Goal: Communication & Community: Answer question/provide support

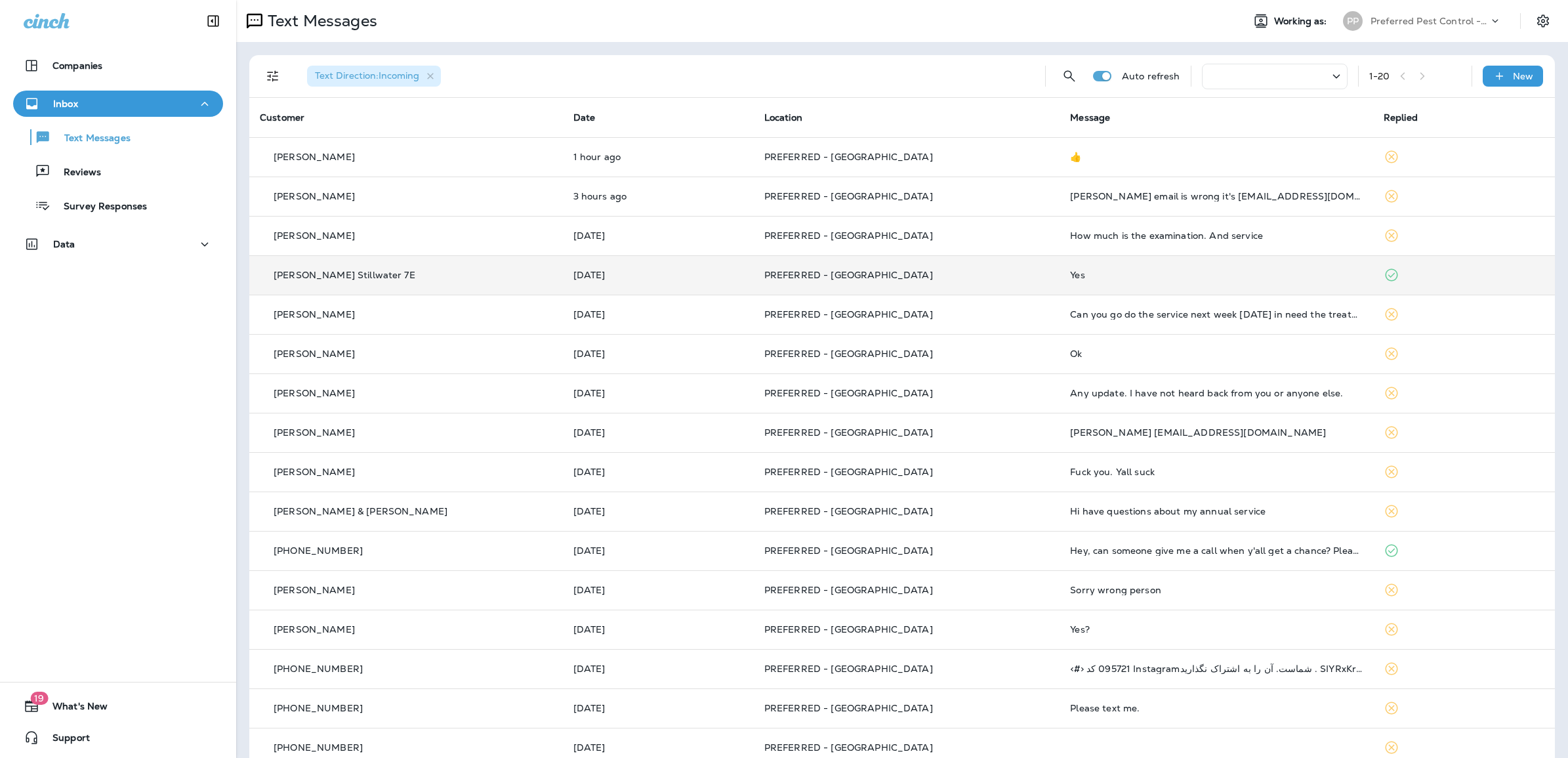
click at [1070, 283] on td "Yes" at bounding box center [1216, 275] width 314 height 39
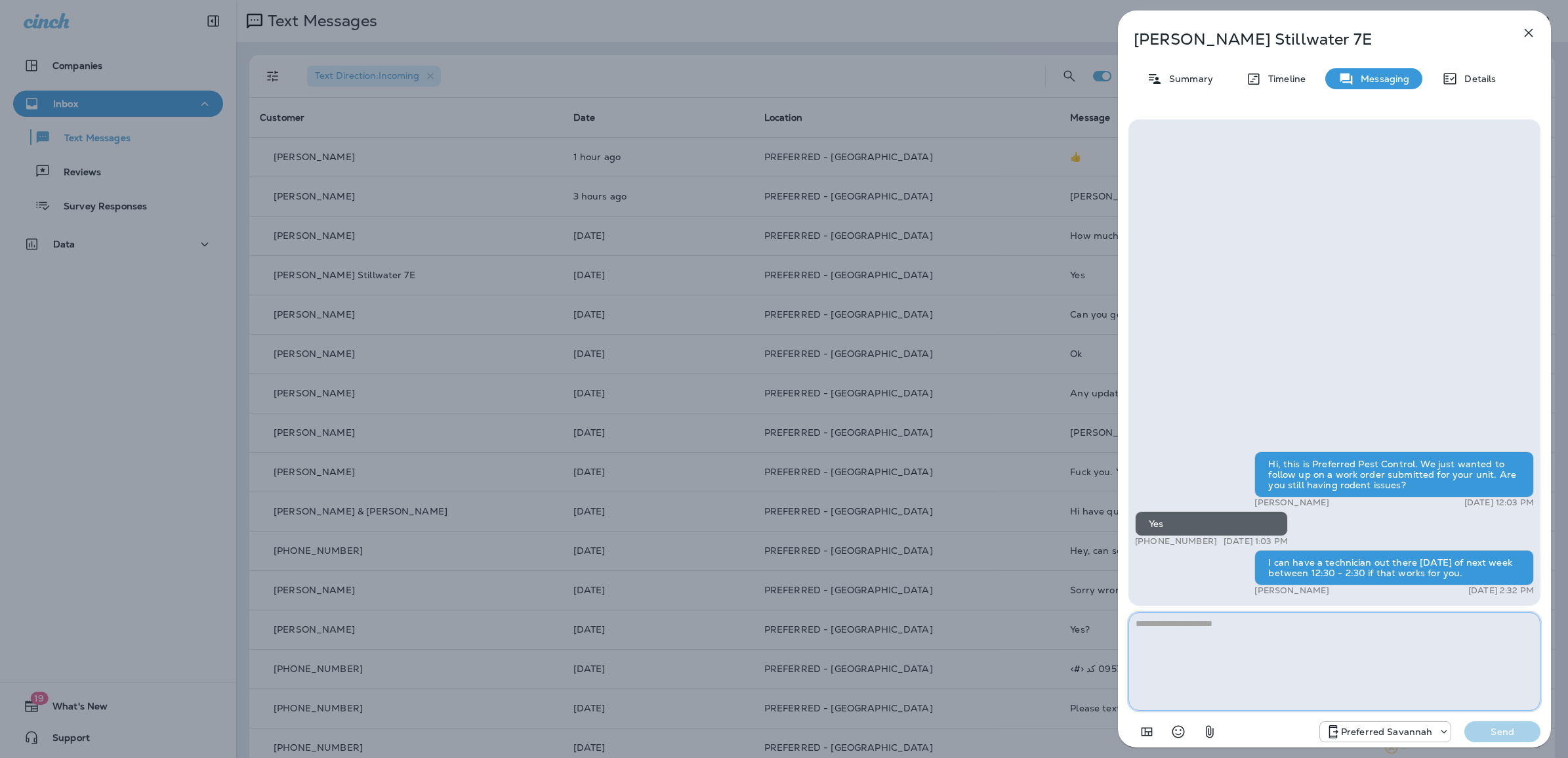
click at [1299, 689] on textarea at bounding box center [1335, 661] width 412 height 98
click at [823, 48] on div "[PERSON_NAME] Stillwater 7E Summary Timeline Messaging Details Hi, this is Pref…" at bounding box center [784, 379] width 1568 height 758
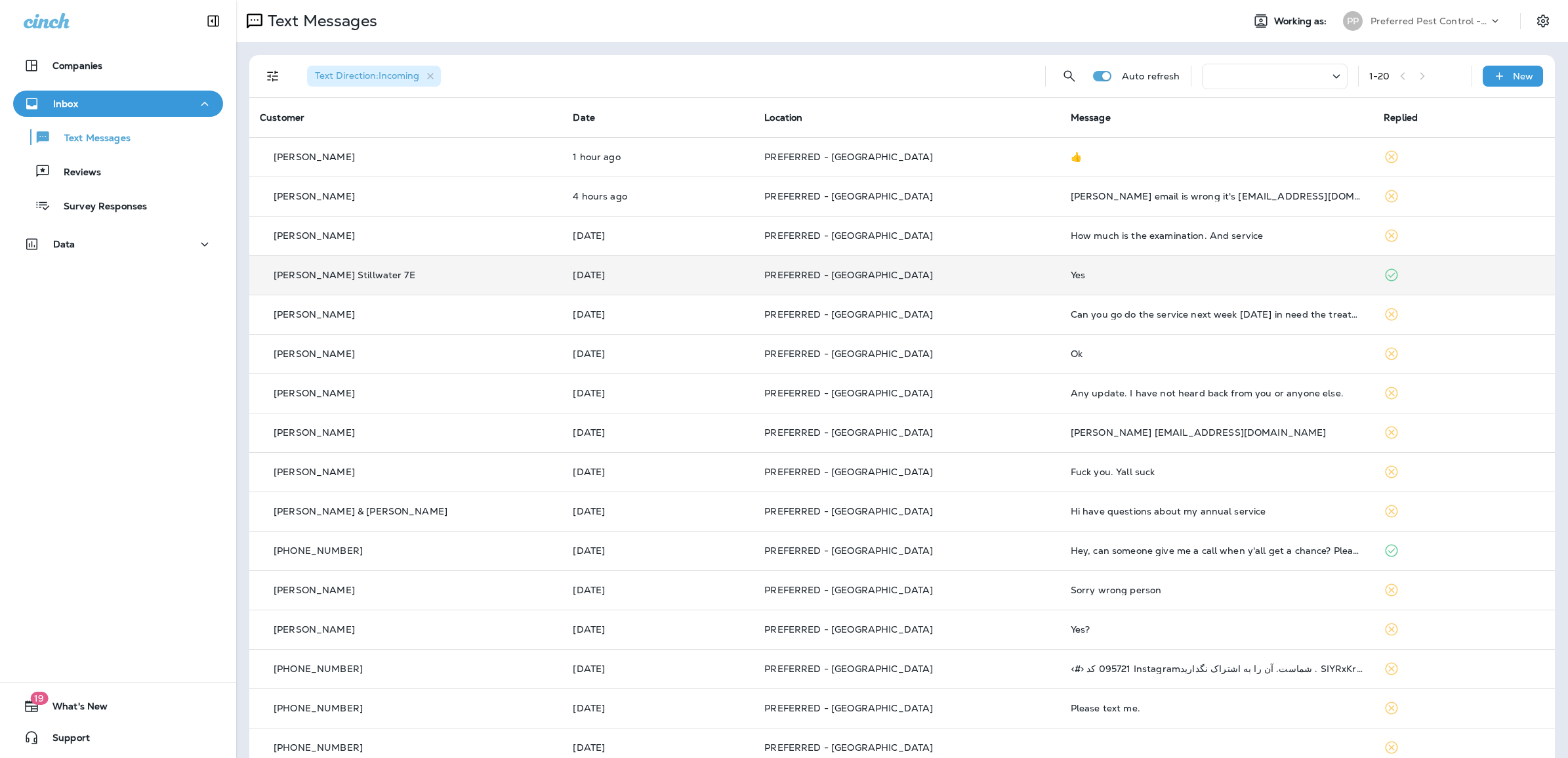
click at [1060, 268] on td "Yes" at bounding box center [1216, 275] width 313 height 39
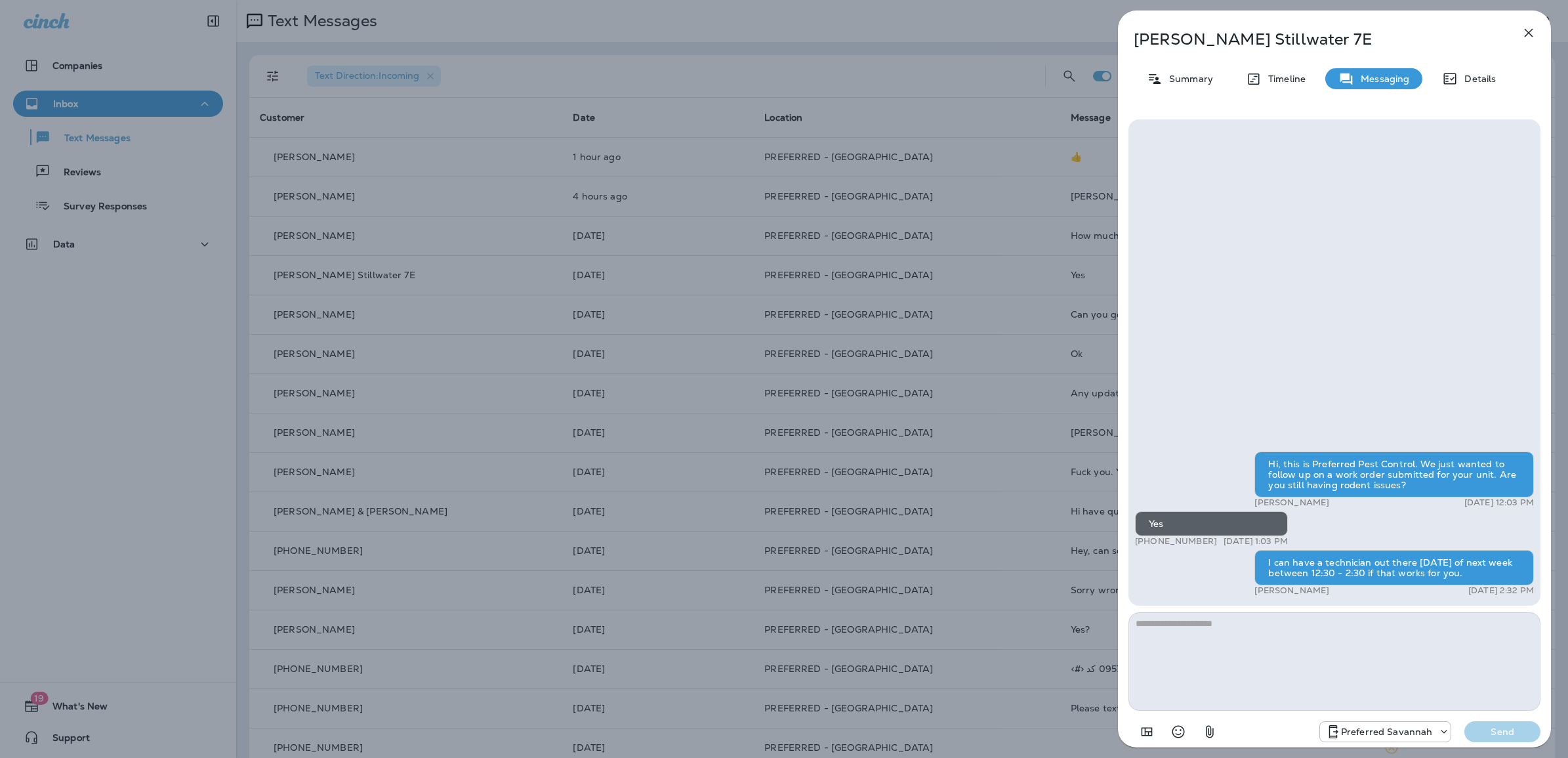
click at [1222, 641] on textarea at bounding box center [1335, 661] width 412 height 98
type textarea "**********"
click at [1493, 730] on p "Send" at bounding box center [1502, 731] width 55 height 12
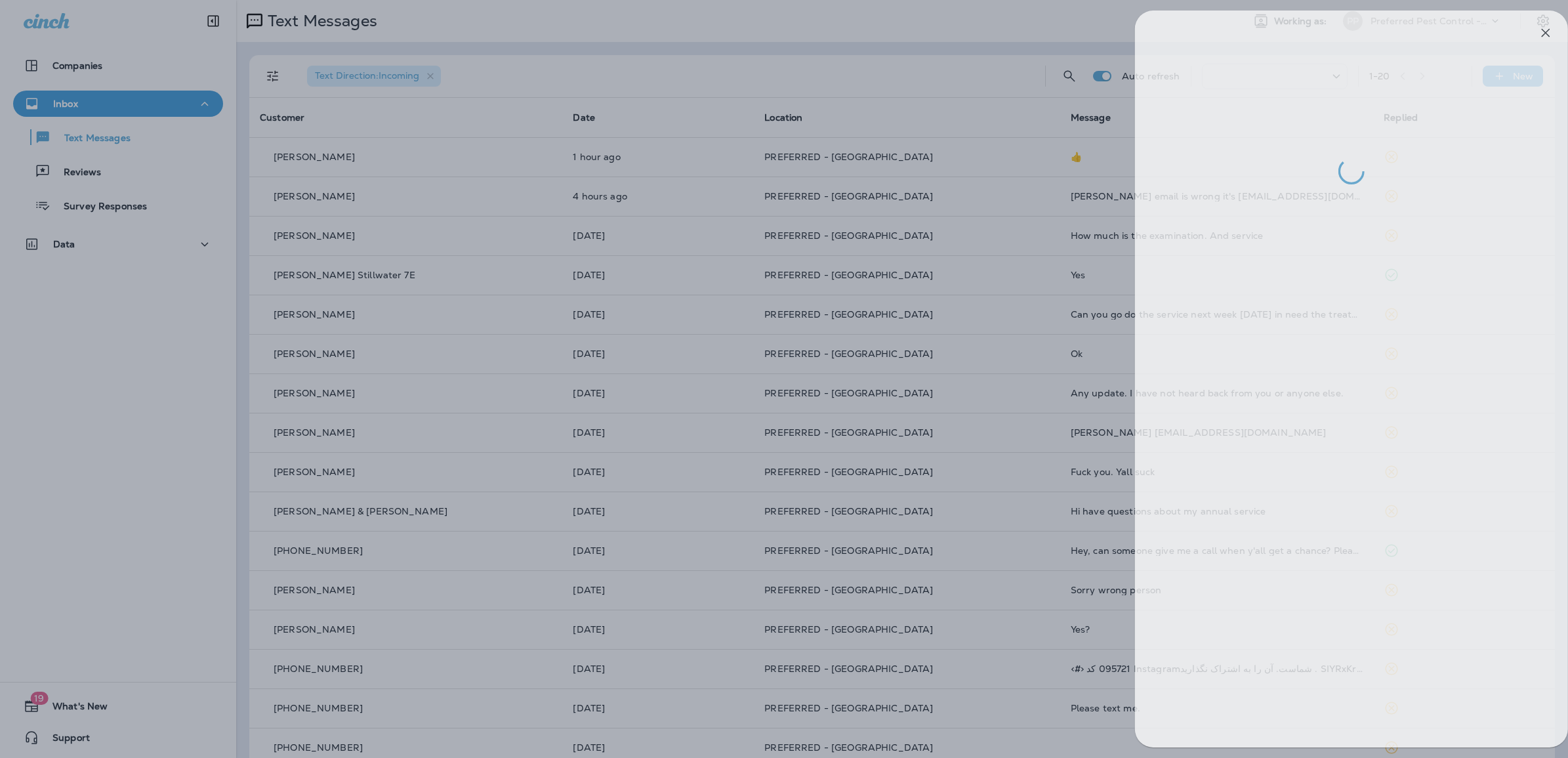
click at [887, 77] on div at bounding box center [801, 379] width 1568 height 758
